Goal: Transaction & Acquisition: Purchase product/service

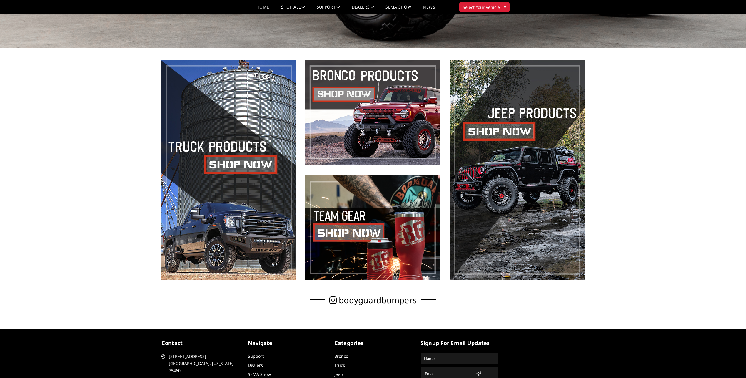
scroll to position [353, 0]
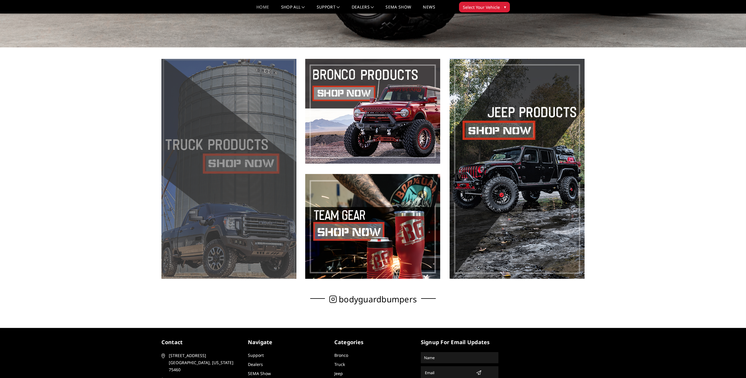
click at [212, 177] on span at bounding box center [229, 169] width 135 height 220
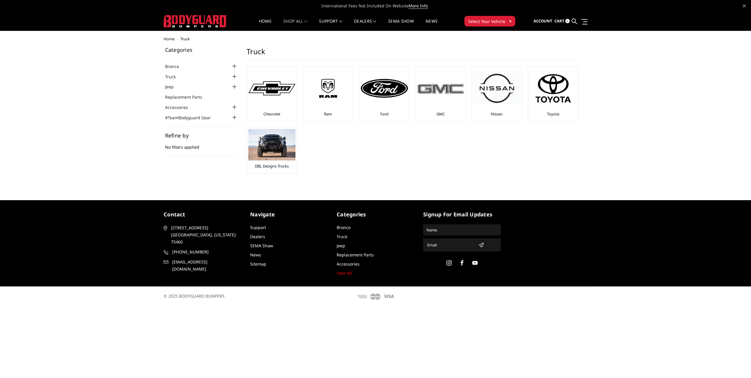
click at [435, 92] on img at bounding box center [440, 88] width 47 height 13
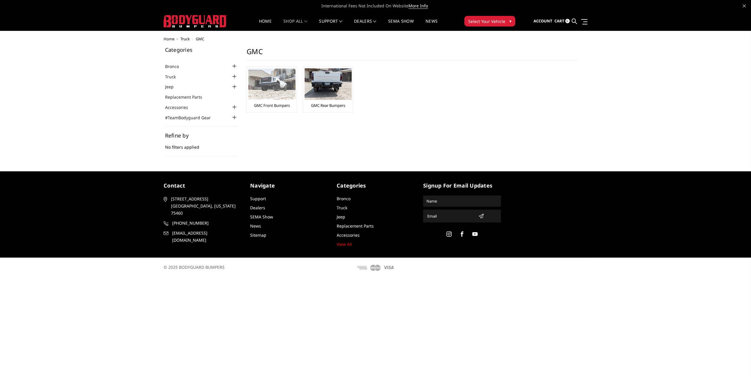
click at [275, 83] on img at bounding box center [271, 84] width 47 height 31
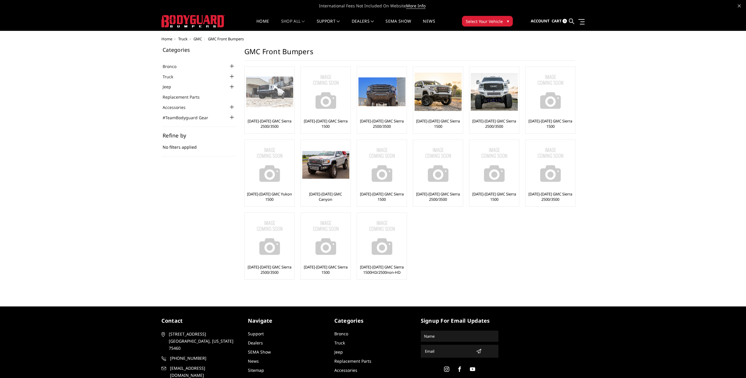
click at [257, 111] on div at bounding box center [269, 91] width 47 height 47
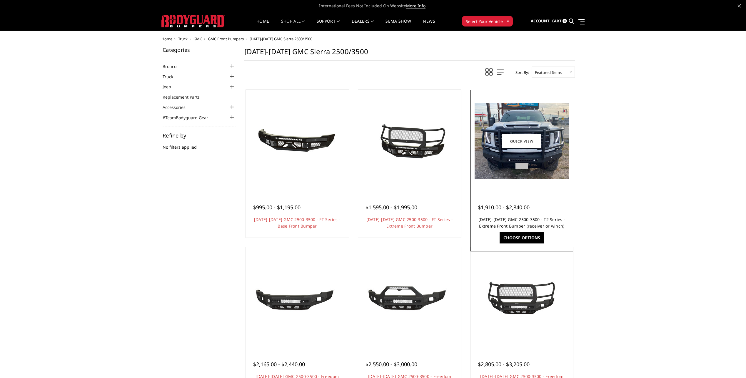
click at [527, 218] on link "[DATE]-[DATE] GMC 2500-3500 - T2 Series - Extreme Front Bumper (receiver or win…" at bounding box center [522, 223] width 87 height 12
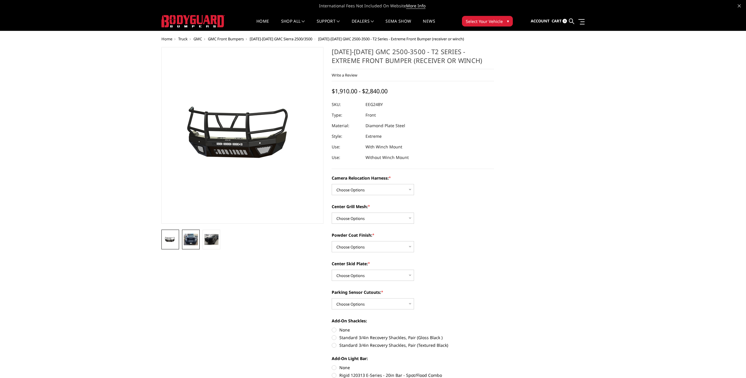
click at [189, 242] on img at bounding box center [191, 239] width 14 height 11
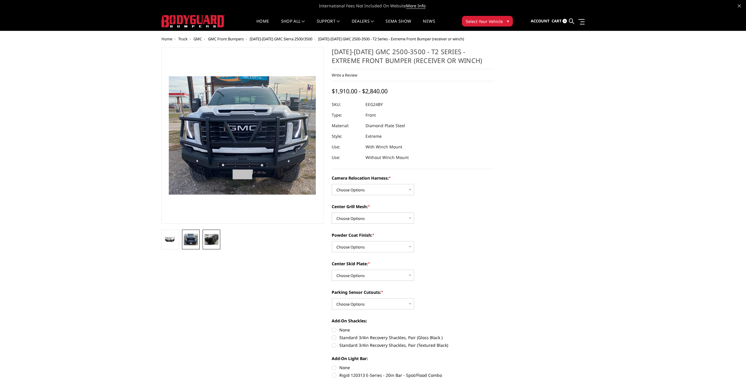
click at [214, 241] on img at bounding box center [211, 239] width 14 height 11
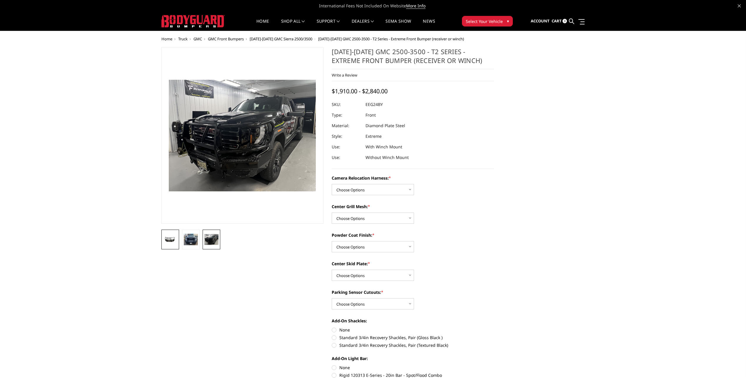
click at [171, 241] on img at bounding box center [170, 239] width 14 height 7
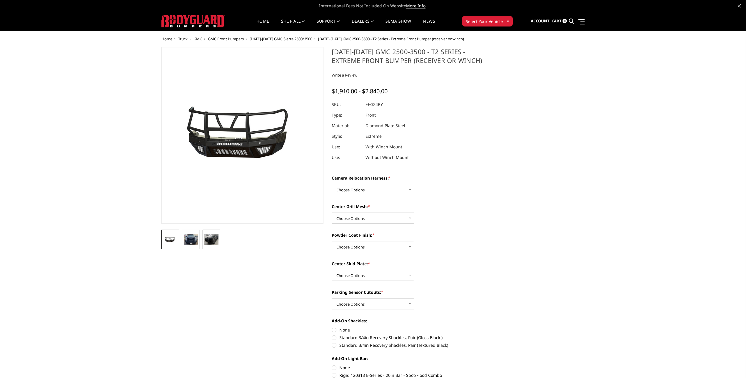
click at [214, 241] on img at bounding box center [211, 239] width 14 height 11
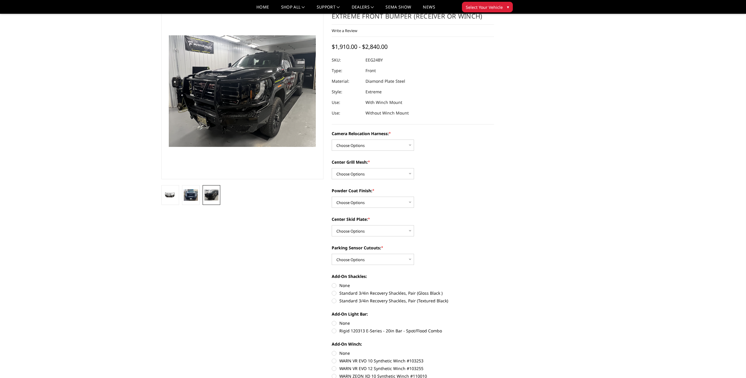
scroll to position [29, 0]
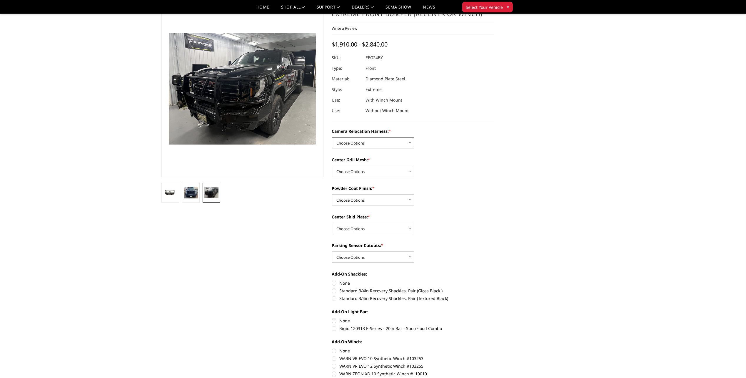
click at [410, 143] on select "Choose Options Without camera harness With camera harness" at bounding box center [373, 142] width 82 height 11
select select "3742"
click at [332, 137] on select "Choose Options Without camera harness With camera harness" at bounding box center [373, 142] width 82 height 11
click at [408, 169] on select "Choose Options Without expanded metal With expanded metal" at bounding box center [373, 171] width 82 height 11
click at [332, 166] on select "Choose Options Without expanded metal With expanded metal" at bounding box center [373, 171] width 82 height 11
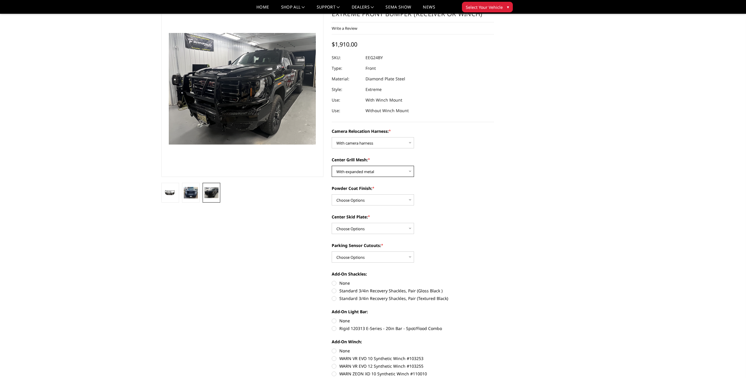
click at [410, 170] on select "Choose Options Without expanded metal With expanded metal" at bounding box center [373, 171] width 82 height 11
select select "3741"
click at [332, 166] on select "Choose Options Without expanded metal With expanded metal" at bounding box center [373, 171] width 82 height 11
click at [408, 199] on select "Choose Options Textured Black Powder Coat Gloss Black Powder Coat Bare Metal" at bounding box center [373, 199] width 82 height 11
select select "3738"
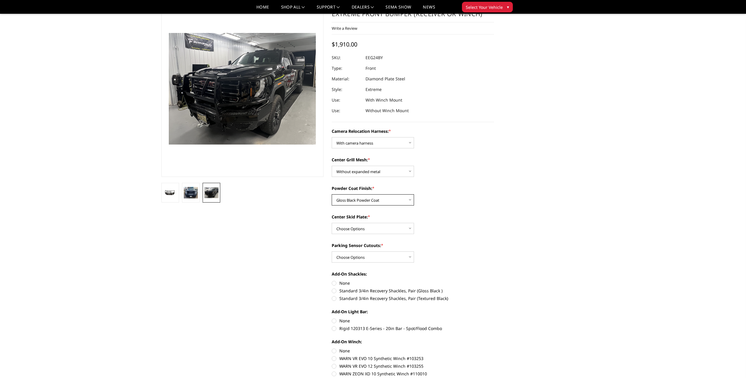
click at [332, 194] on select "Choose Options Textured Black Powder Coat Gloss Black Powder Coat Bare Metal" at bounding box center [373, 199] width 82 height 11
click at [410, 226] on select "Choose Options Winch Mount Skid Plate Standard Skid Plate (included) 2" Receive…" at bounding box center [373, 228] width 82 height 11
select select "3736"
click at [332, 223] on select "Choose Options Winch Mount Skid Plate Standard Skid Plate (included) 2" Receive…" at bounding box center [373, 228] width 82 height 11
click at [409, 257] on select "Choose Options Yes - With Parking Sensor Cutouts" at bounding box center [373, 256] width 82 height 11
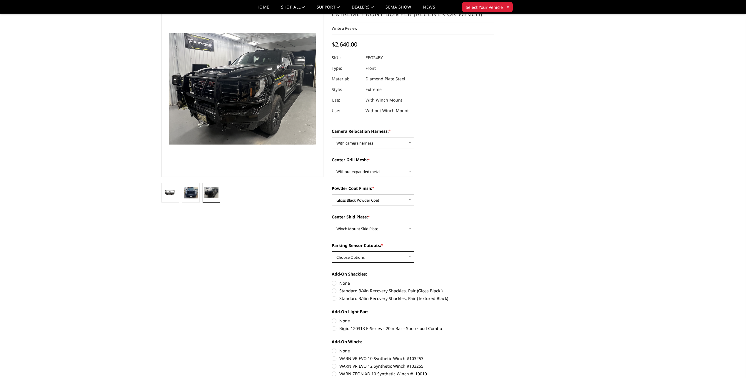
select select "3733"
click at [332, 251] on select "Choose Options Yes - With Parking Sensor Cutouts" at bounding box center [373, 256] width 82 height 11
click at [315, 225] on div "2024-2025 GMC 2500-3500 - T2 Series - Extreme Front Bumper (receiver or winch) …" at bounding box center [327, 380] width 341 height 760
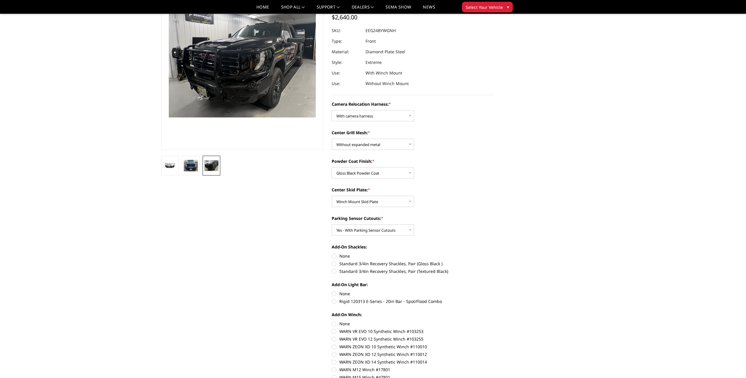
scroll to position [59, 0]
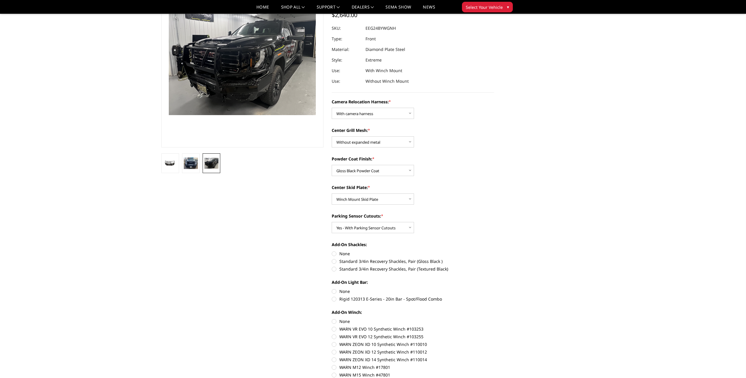
click at [335, 260] on label "Standard 3/4in Recovery Shackles, Pair (Gloss Black )" at bounding box center [413, 261] width 162 height 6
click at [494, 251] on input "Standard 3/4in Recovery Shackles, Pair (Gloss Black )" at bounding box center [494, 250] width 0 height 0
radio input "true"
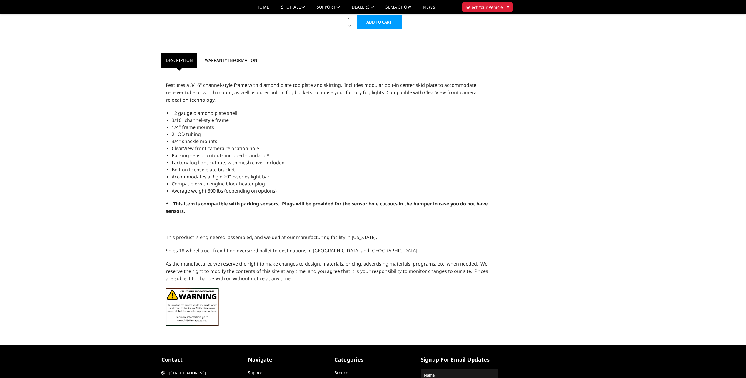
scroll to position [500, 0]
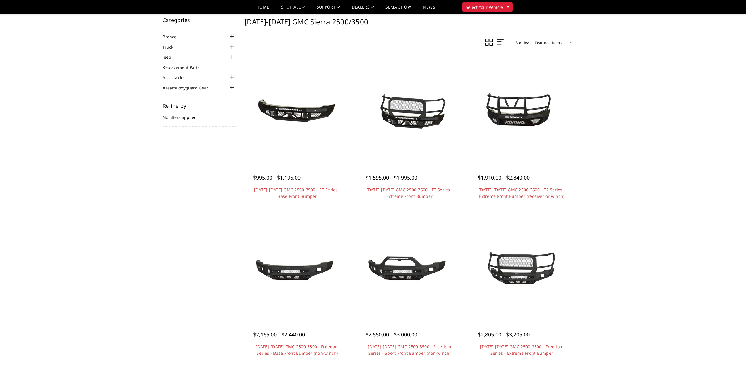
scroll to position [29, 0]
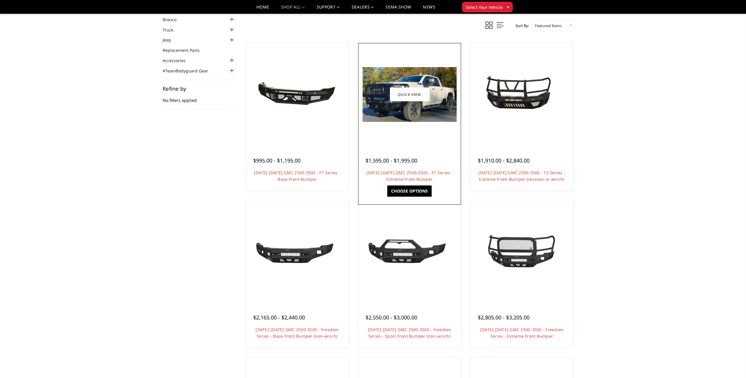
click at [385, 109] on img at bounding box center [410, 94] width 94 height 55
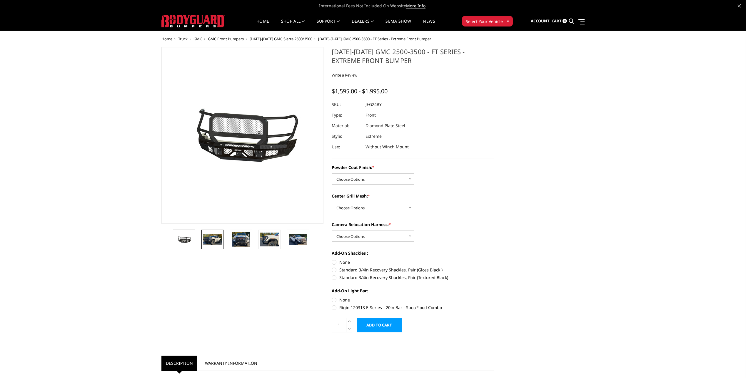
click at [215, 241] on img at bounding box center [212, 239] width 19 height 11
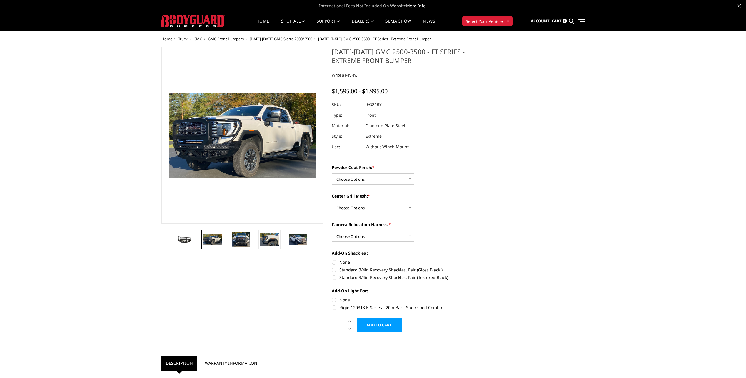
click at [238, 242] on img at bounding box center [241, 239] width 19 height 15
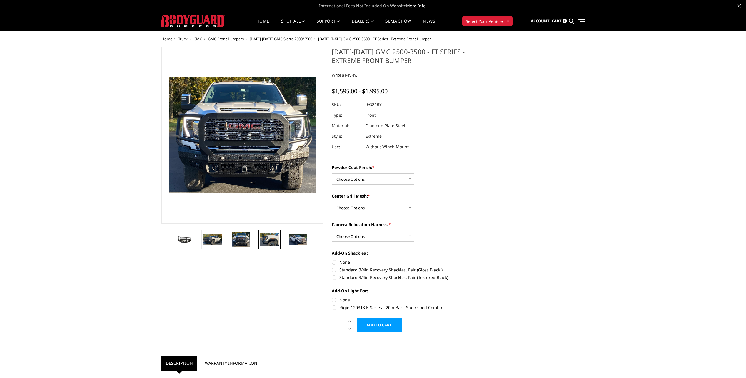
click at [273, 244] on img at bounding box center [269, 239] width 19 height 14
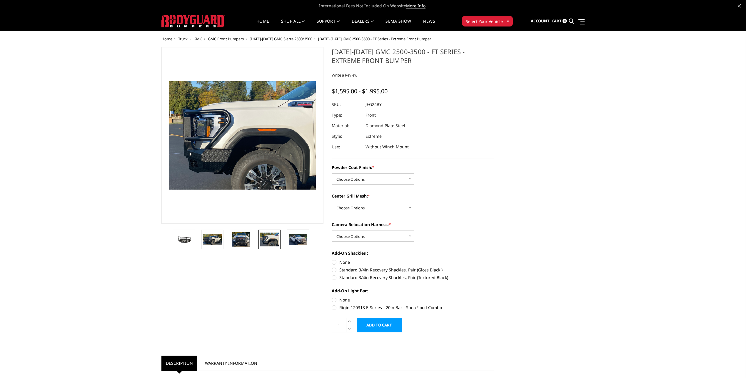
click at [302, 241] on img at bounding box center [298, 239] width 19 height 11
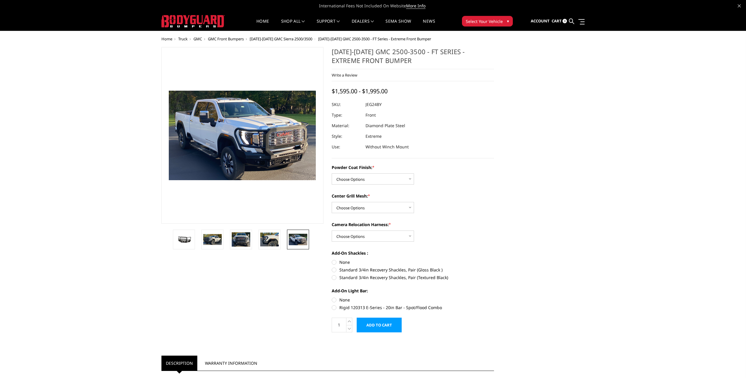
click at [551, 195] on div "2024-2025 GMC 2500-3500 - FT Series - Extreme Front Bumper Write a Review" at bounding box center [373, 353] width 432 height 613
click at [537, 190] on div "2024-2025 GMC 2500-3500 - FT Series - Extreme Front Bumper Write a Review" at bounding box center [373, 353] width 432 height 613
click at [410, 208] on select "Choose Options WITH Expanded Metal in Center Grill WITHOUT Expanded Metal in Ce…" at bounding box center [373, 207] width 82 height 11
select select "3288"
click at [332, 202] on select "Choose Options WITH Expanded Metal in Center Grill WITHOUT Expanded Metal in Ce…" at bounding box center [373, 207] width 82 height 11
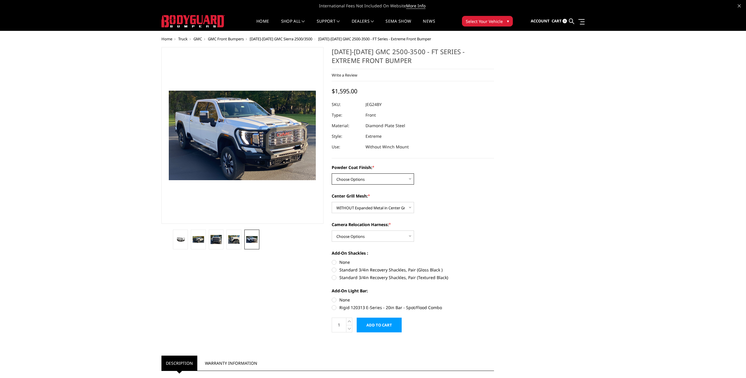
click at [411, 179] on select "Choose Options Bare Metal Gloss Black Powder Coat Textured Black Powder Coat" at bounding box center [373, 178] width 82 height 11
select select "3285"
click at [332, 173] on select "Choose Options Bare Metal Gloss Black Powder Coat Textured Black Powder Coat" at bounding box center [373, 178] width 82 height 11
click at [411, 235] on select "Choose Options WITH Camera Relocation Harness WITHOUT Camera Relocation Harness" at bounding box center [373, 235] width 82 height 11
select select "3289"
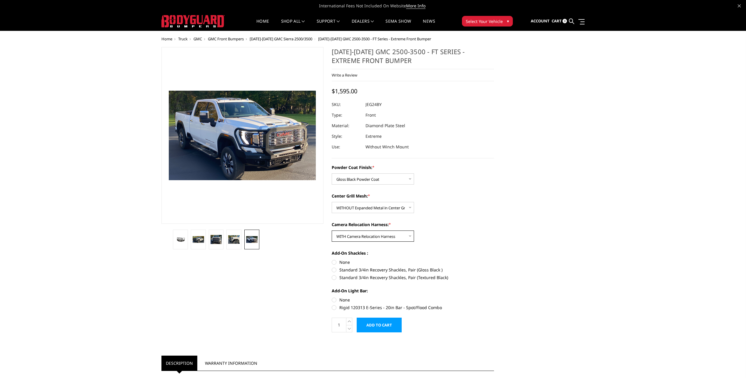
click at [332, 230] on select "Choose Options WITH Camera Relocation Harness WITHOUT Camera Relocation Harness" at bounding box center [373, 235] width 82 height 11
click at [384, 327] on input "Add to Cart" at bounding box center [379, 324] width 45 height 15
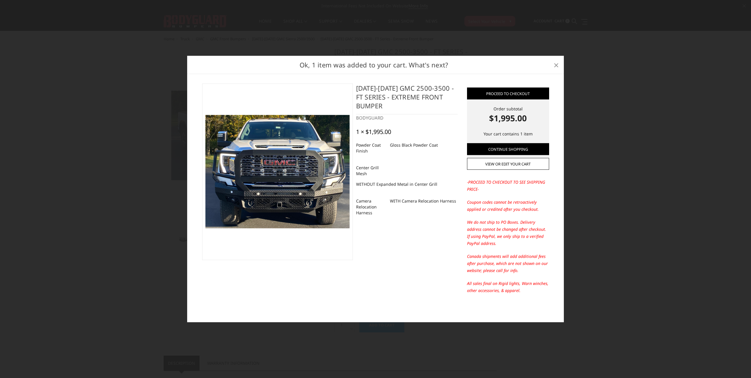
click at [555, 65] on span "×" at bounding box center [555, 64] width 5 height 13
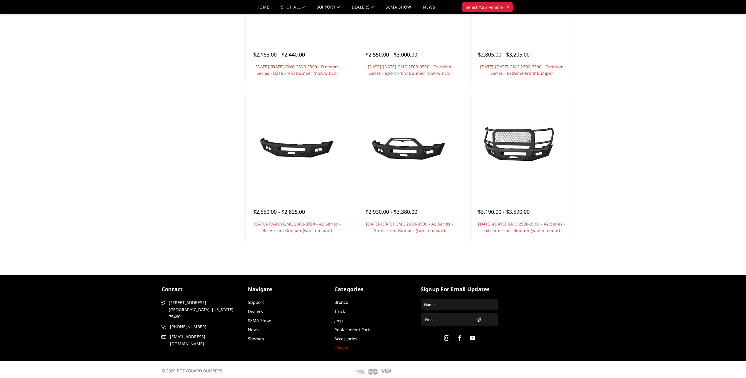
scroll to position [294, 0]
